Goal: Answer question/provide support: Share knowledge or assist other users

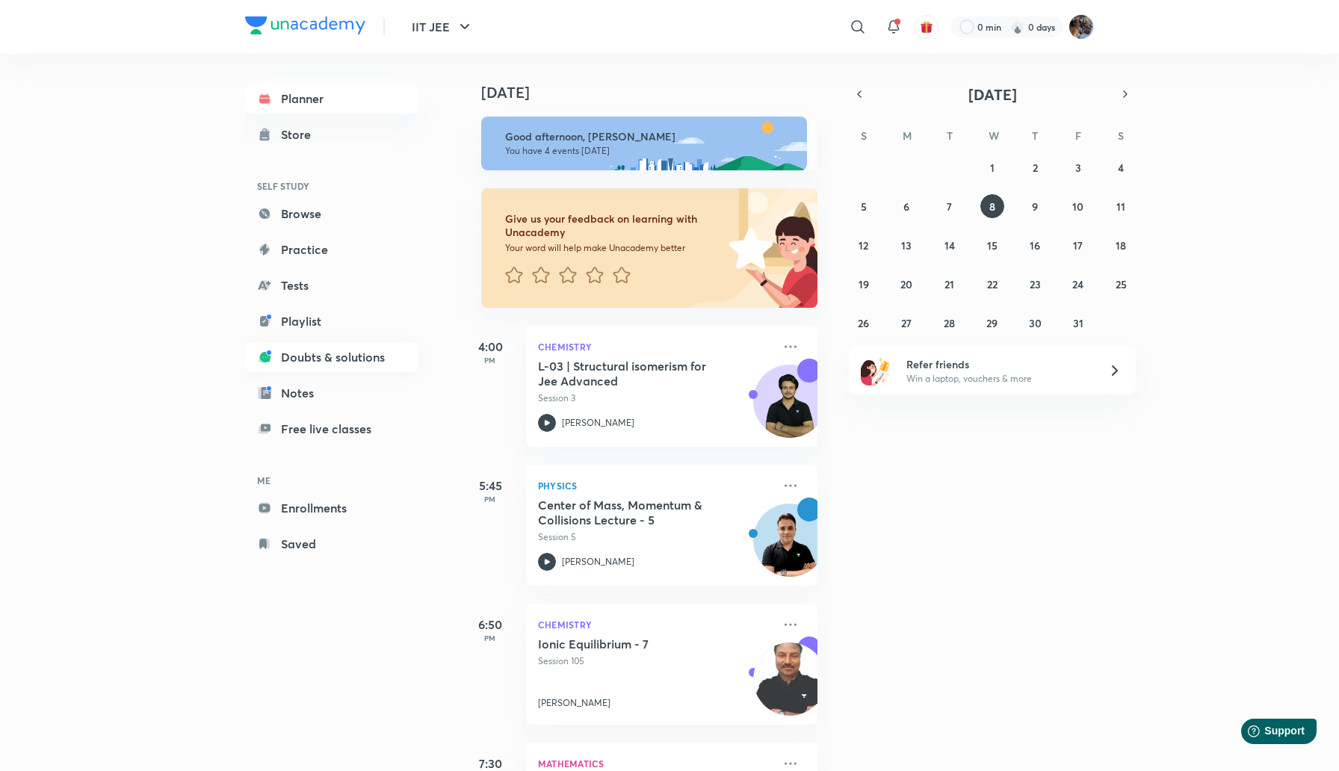
click at [324, 362] on link "Doubts & solutions" at bounding box center [331, 357] width 173 height 30
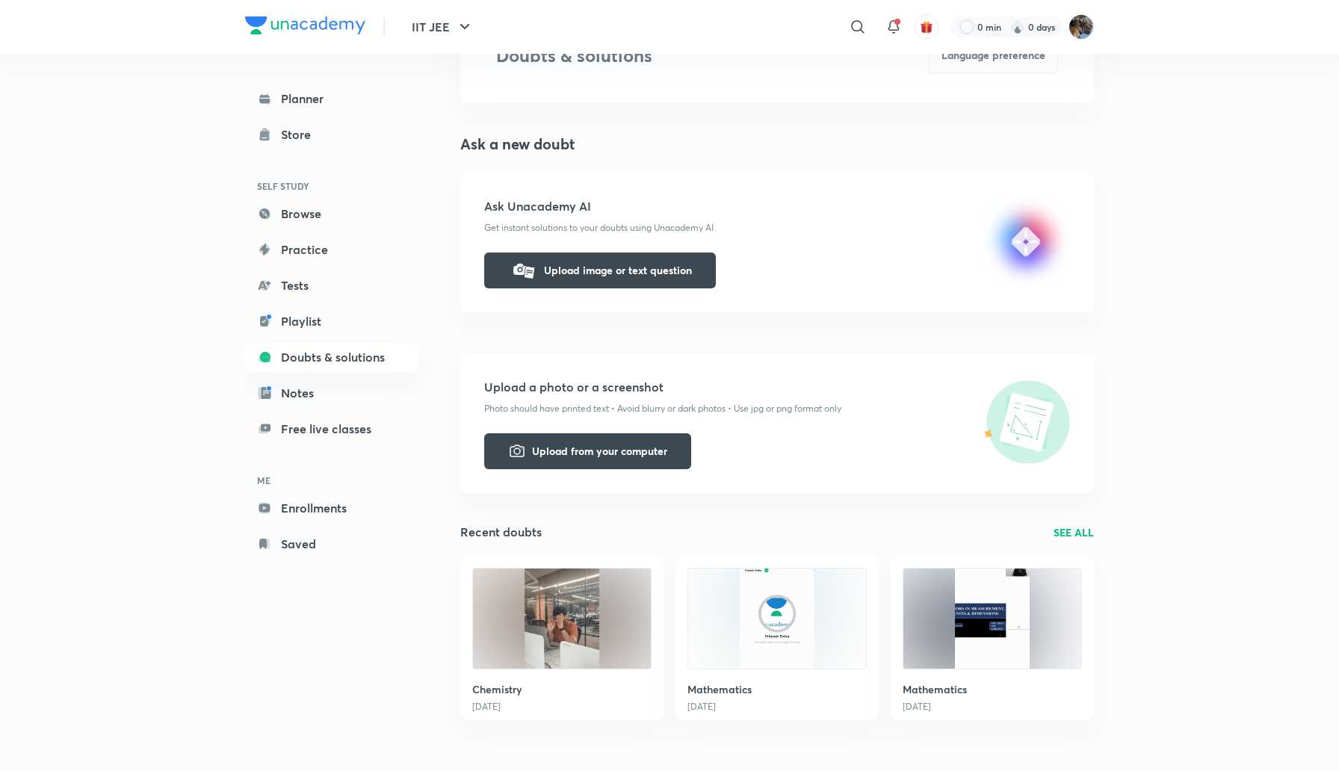
scroll to position [120, 0]
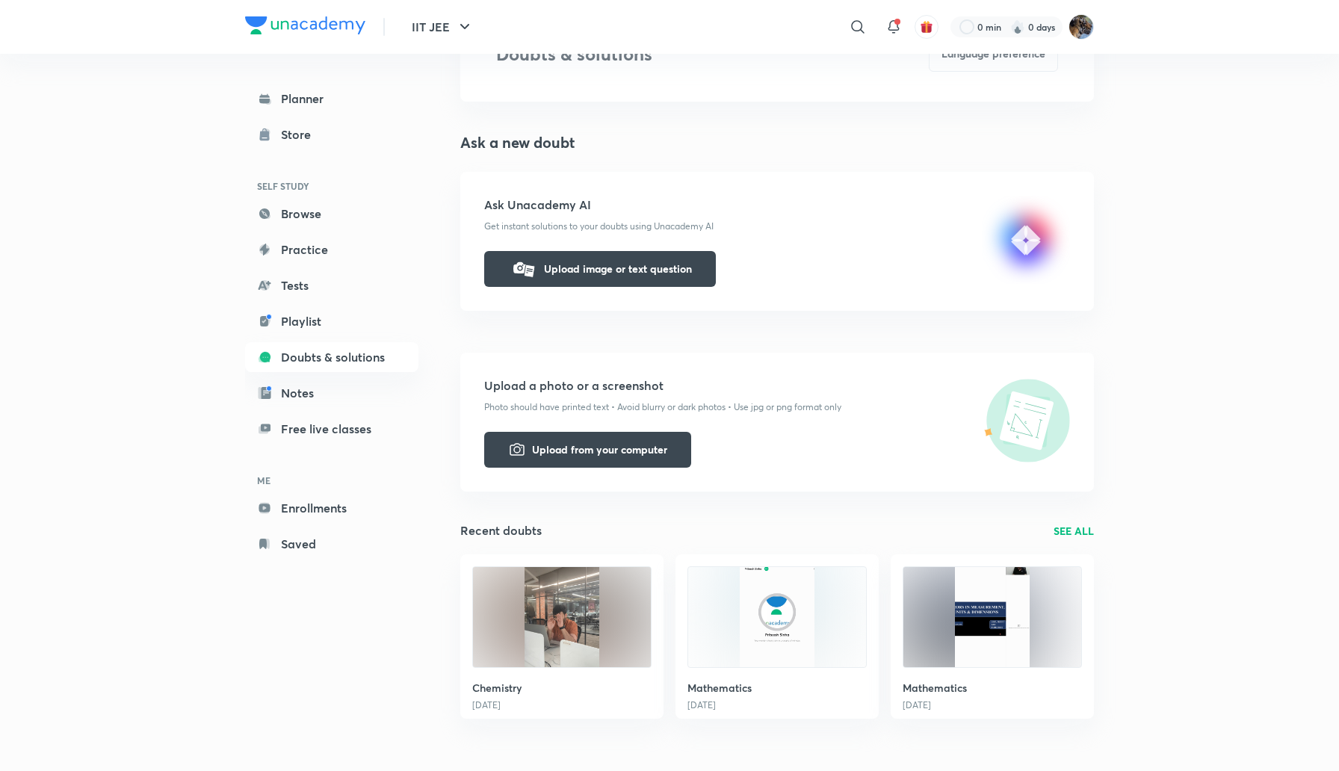
click at [569, 603] on img at bounding box center [562, 617] width 178 height 100
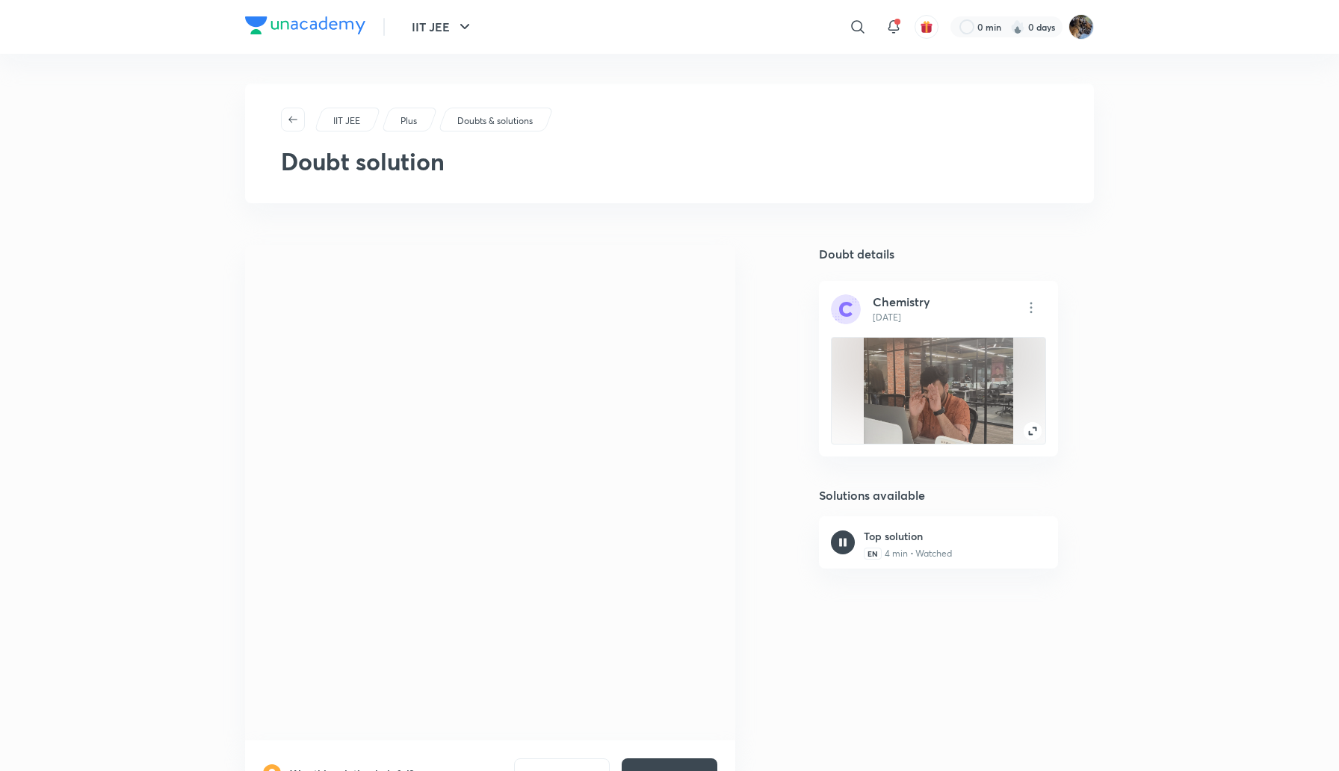
click at [1032, 427] on img at bounding box center [1033, 431] width 18 height 18
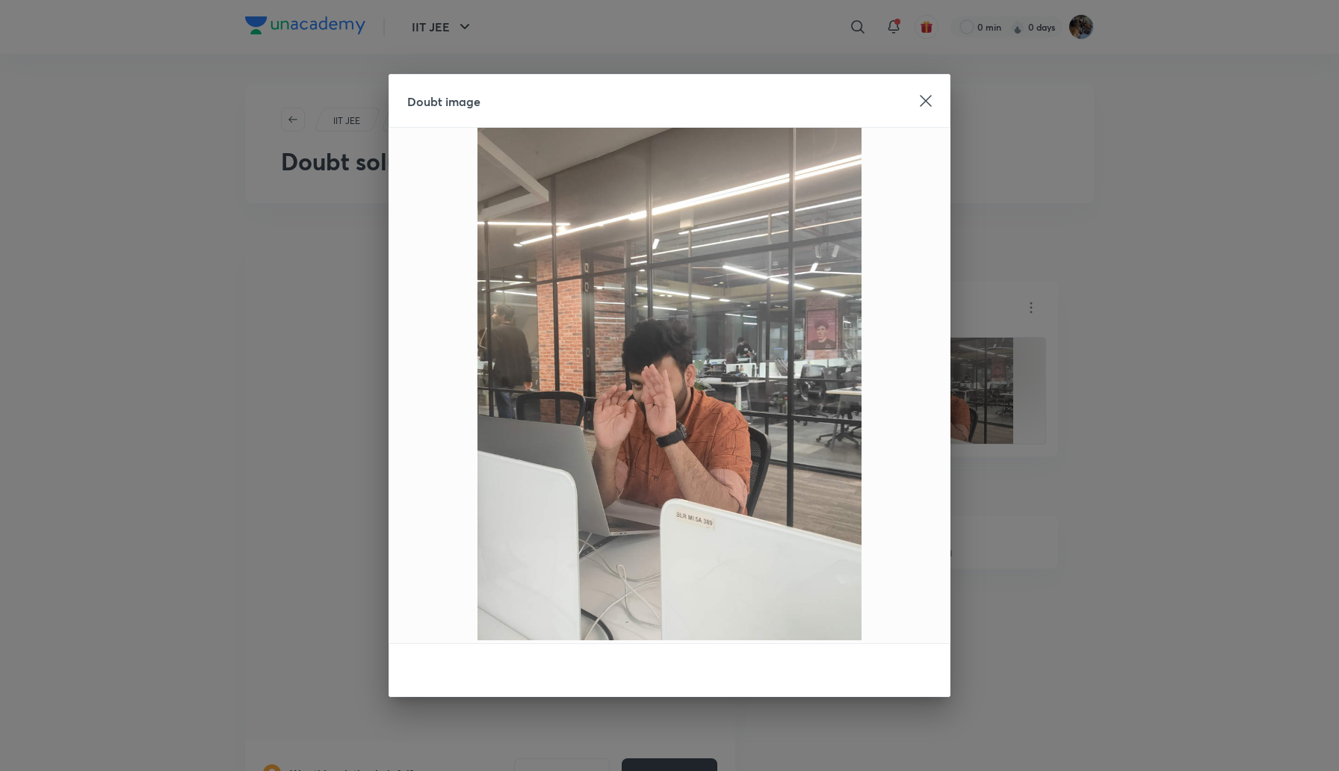
click at [927, 104] on icon at bounding box center [926, 101] width 12 height 12
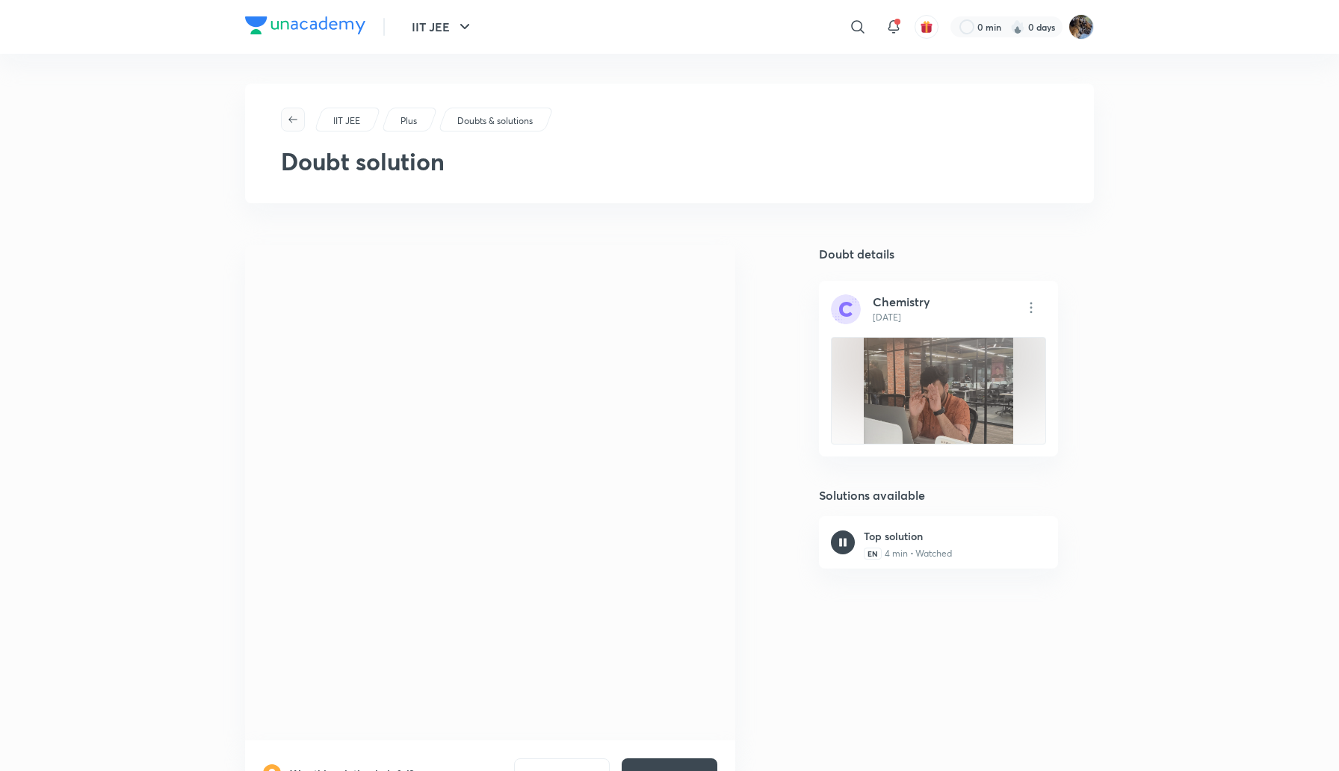
click at [288, 117] on icon "button" at bounding box center [293, 120] width 12 height 12
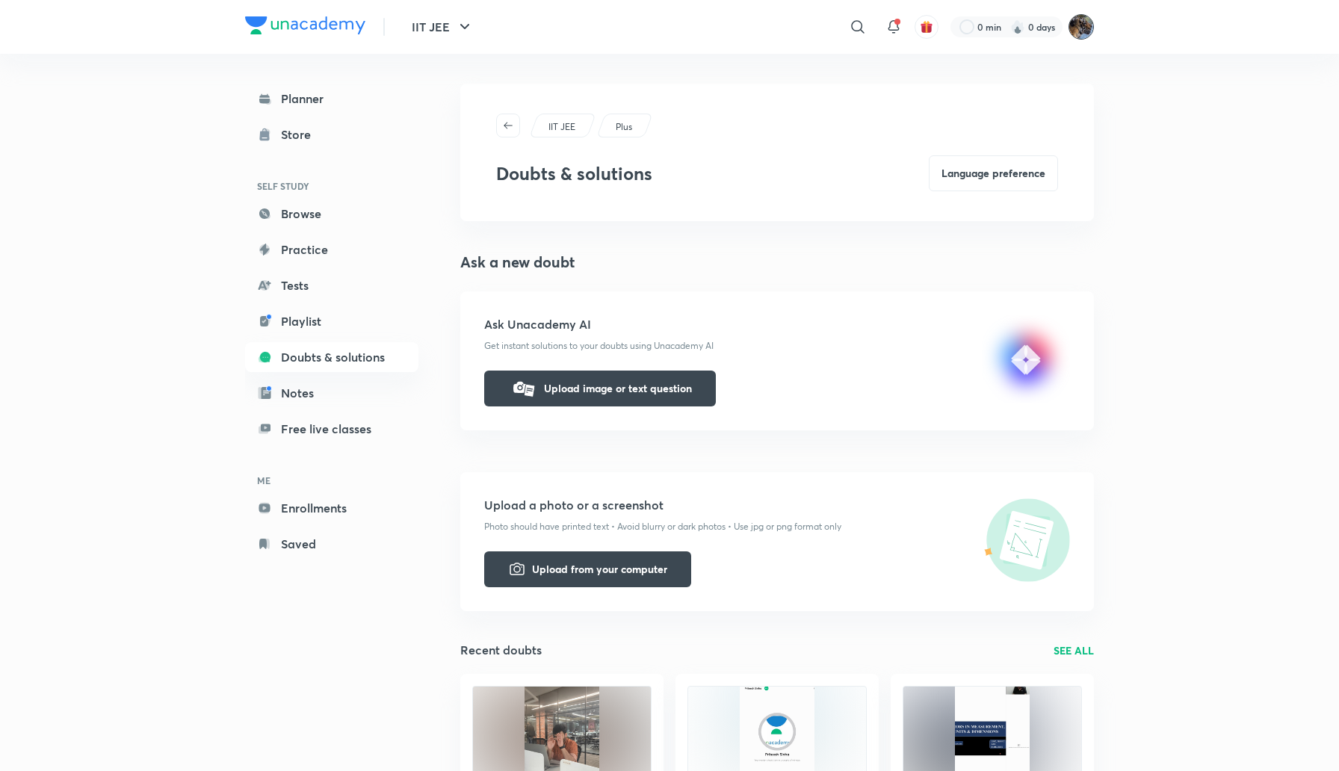
click at [1086, 22] on img at bounding box center [1080, 26] width 25 height 25
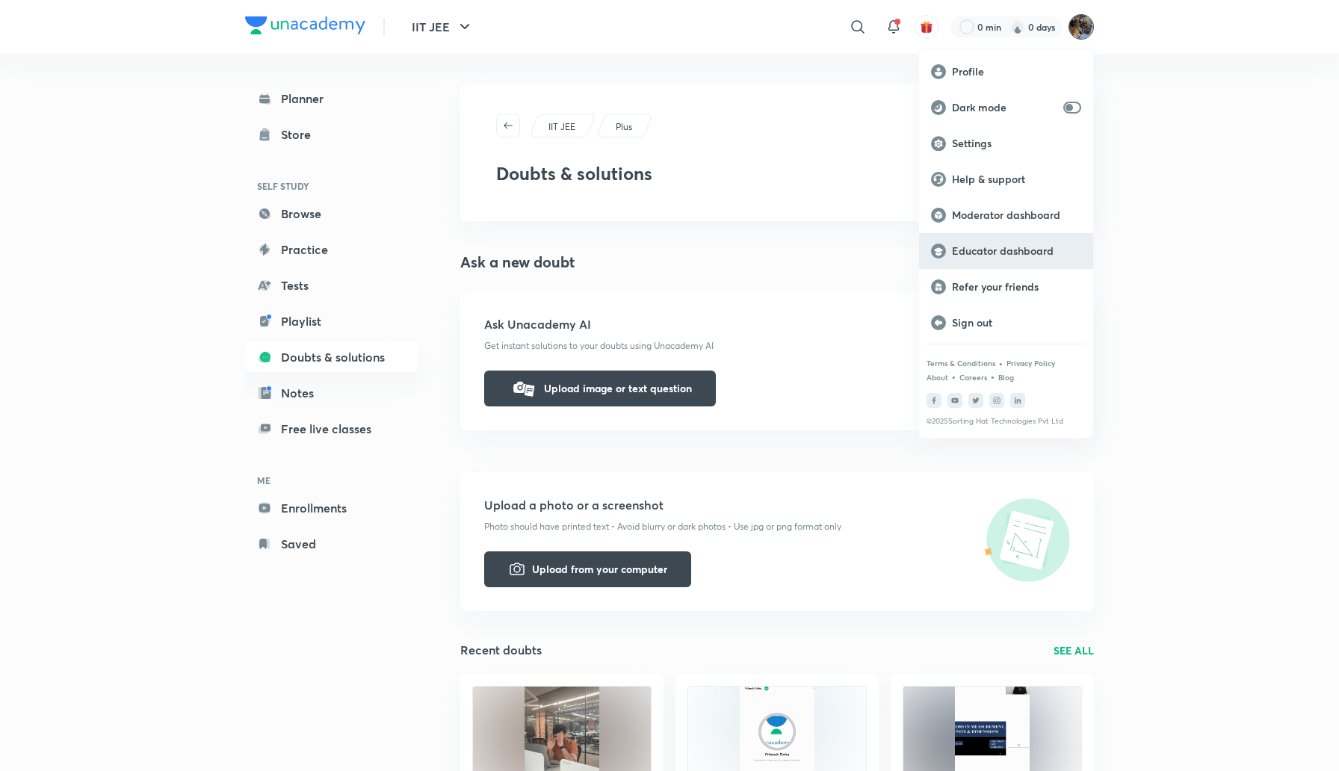
click at [997, 247] on p "Educator dashboard" at bounding box center [1016, 250] width 129 height 13
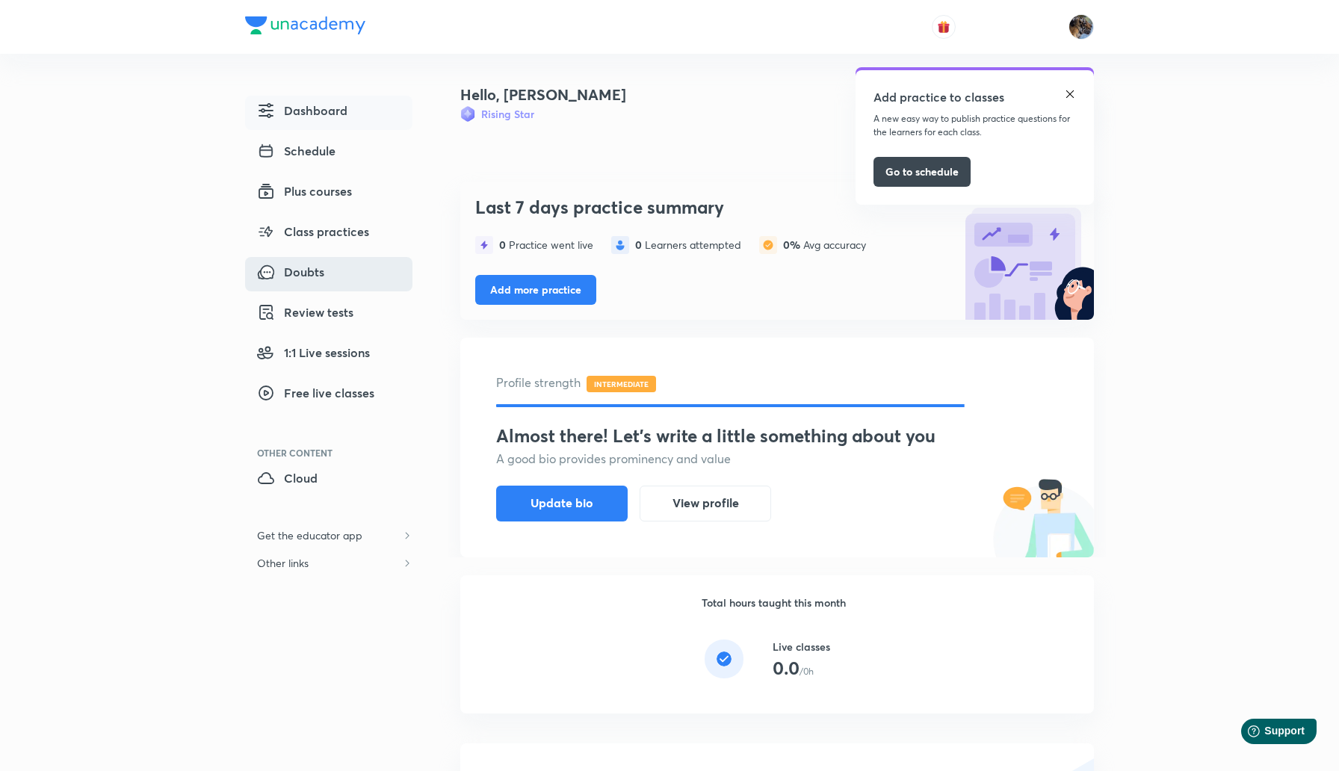
click at [311, 271] on span "Doubts" at bounding box center [290, 272] width 67 height 18
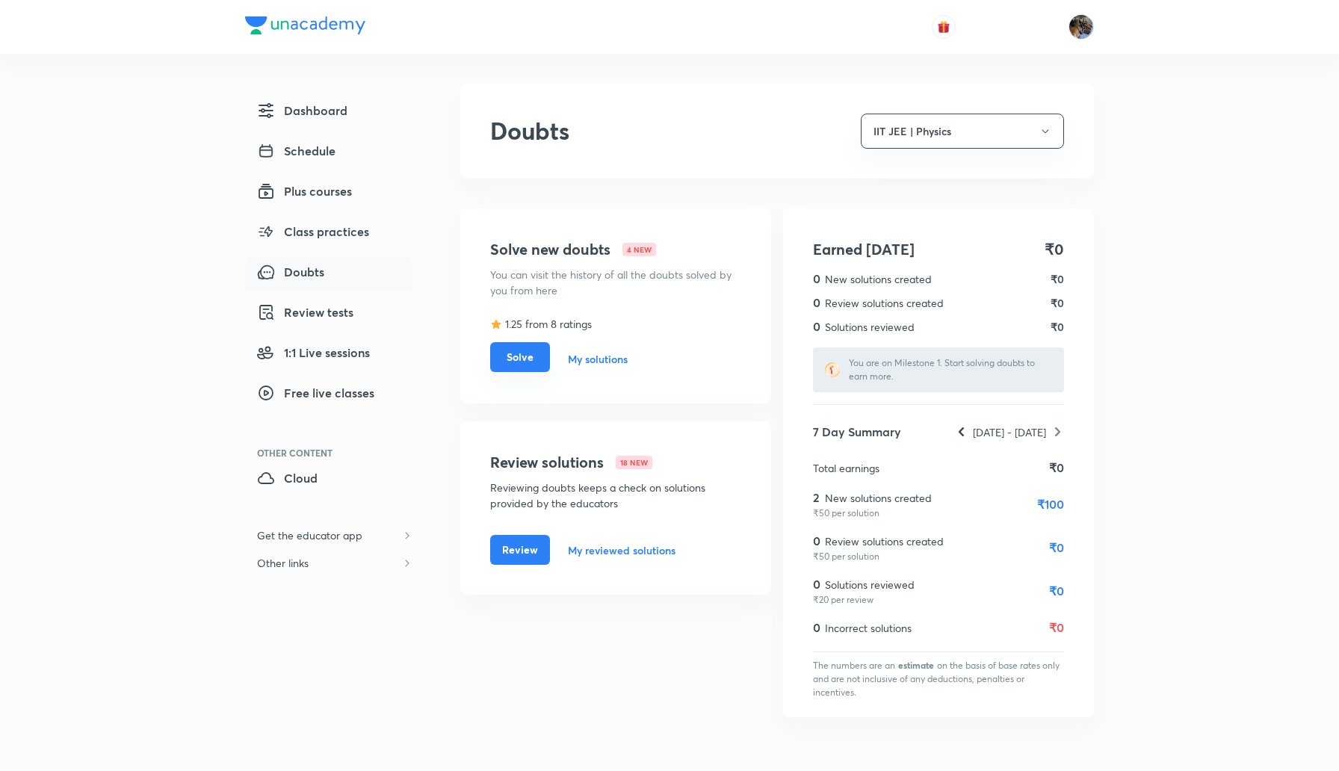
click at [525, 359] on button "Solve" at bounding box center [520, 357] width 60 height 30
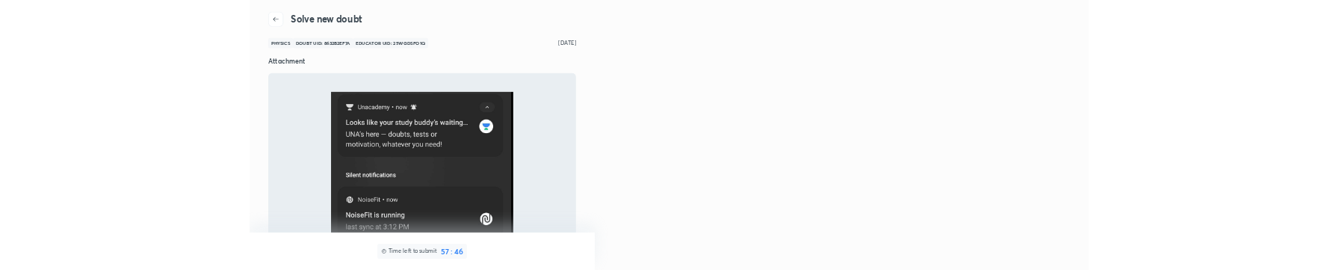
scroll to position [2, 0]
